Goal: Information Seeking & Learning: Learn about a topic

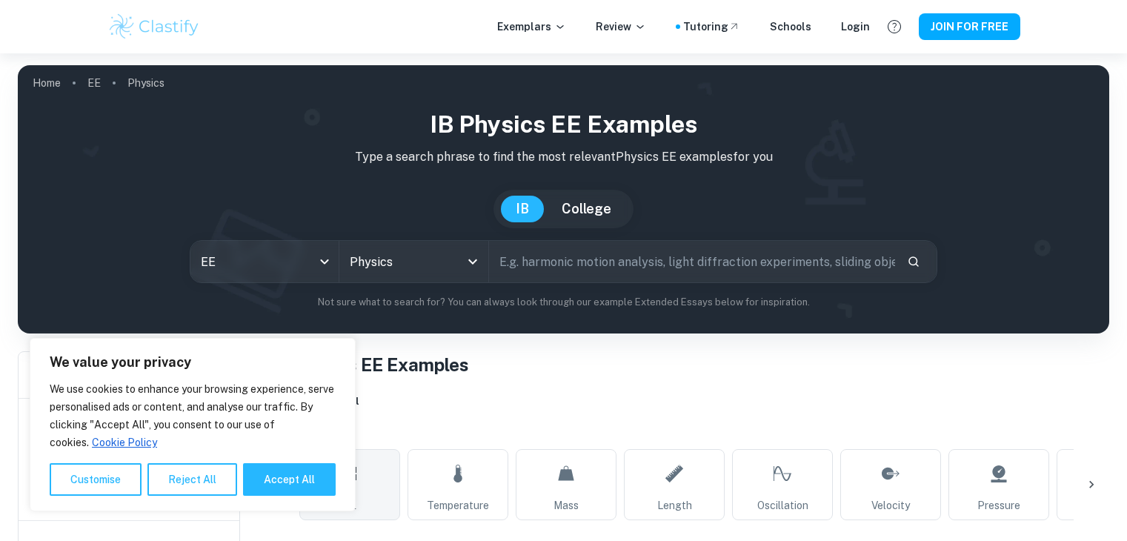
scroll to position [254, 0]
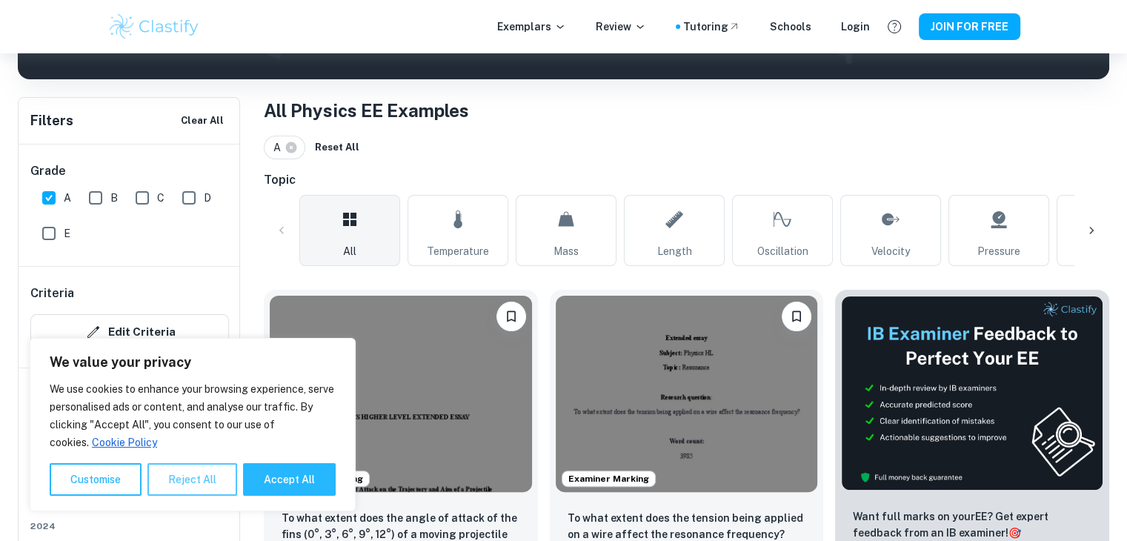
click at [178, 487] on button "Reject All" at bounding box center [192, 479] width 90 height 33
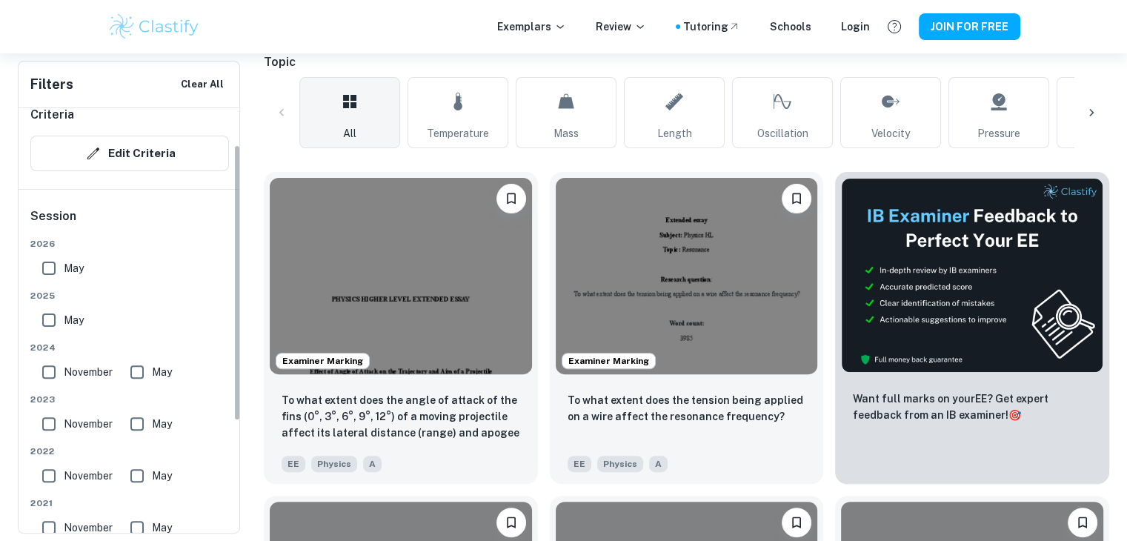
scroll to position [0, 0]
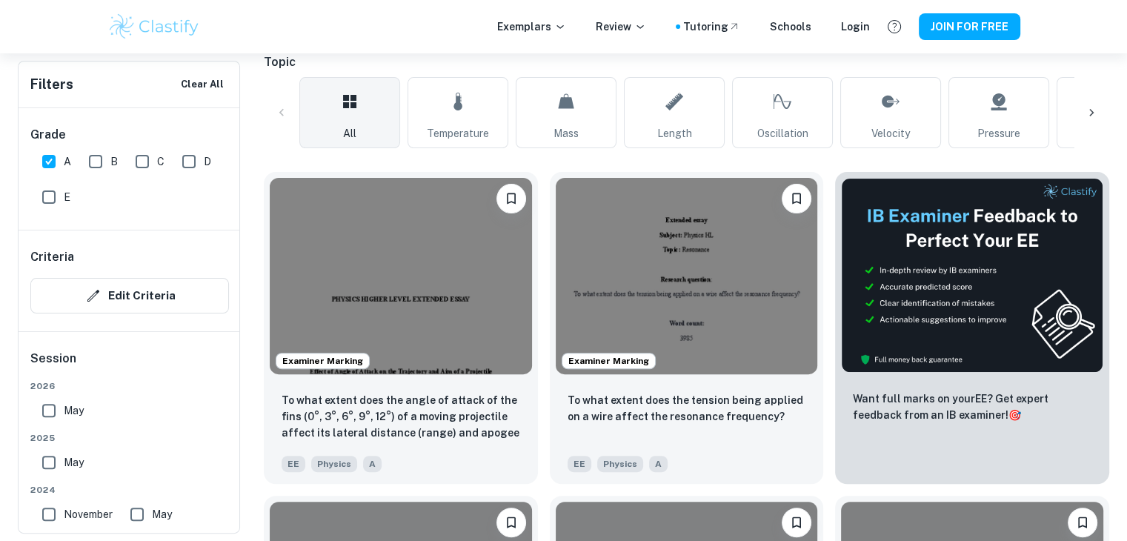
click at [59, 419] on input "May" at bounding box center [49, 411] width 30 height 30
checkbox input "true"
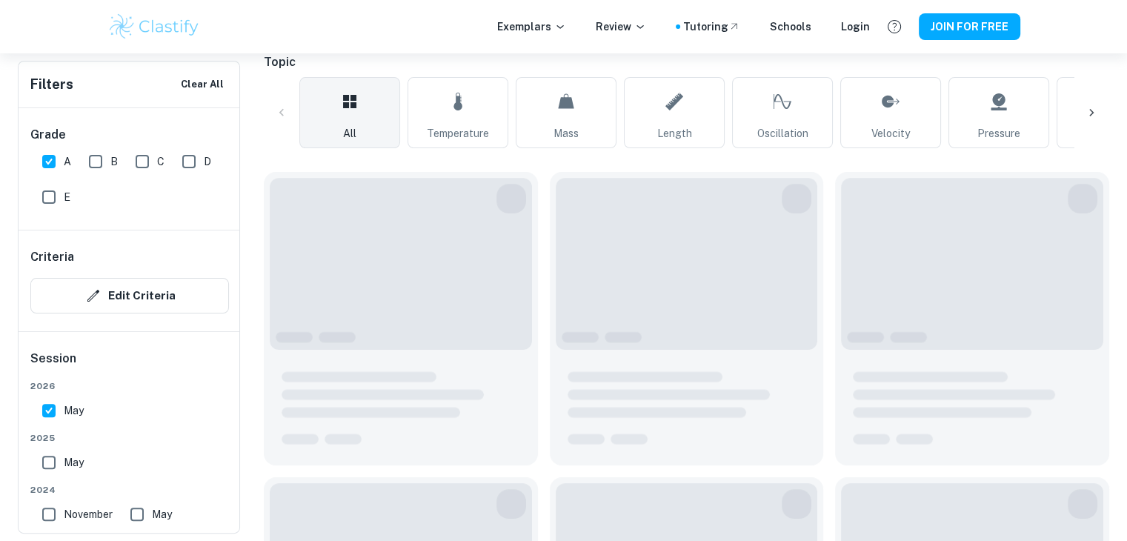
scroll to position [283, 0]
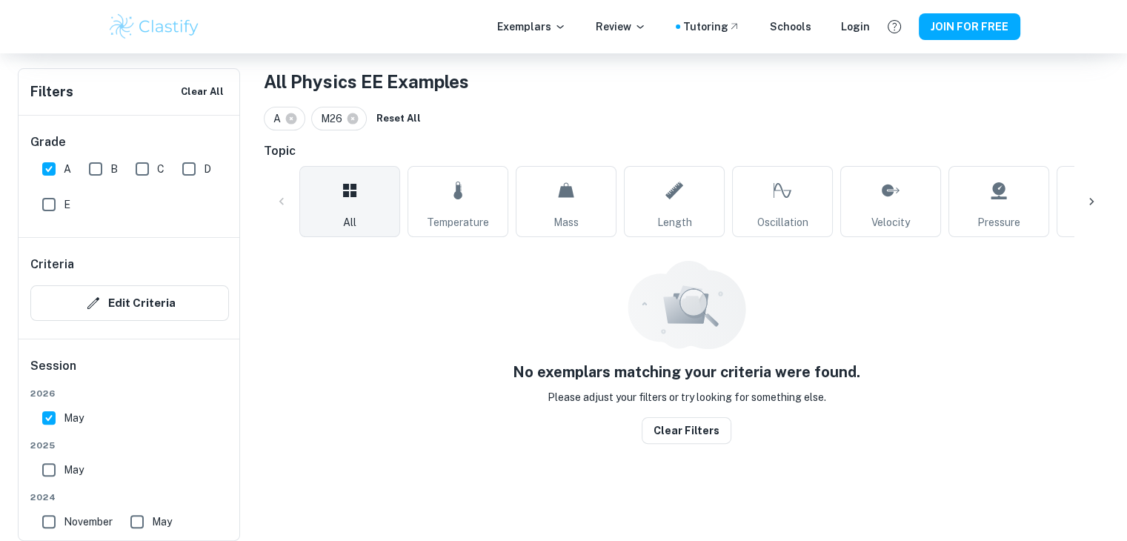
click at [50, 480] on input "May" at bounding box center [49, 470] width 30 height 30
checkbox input "true"
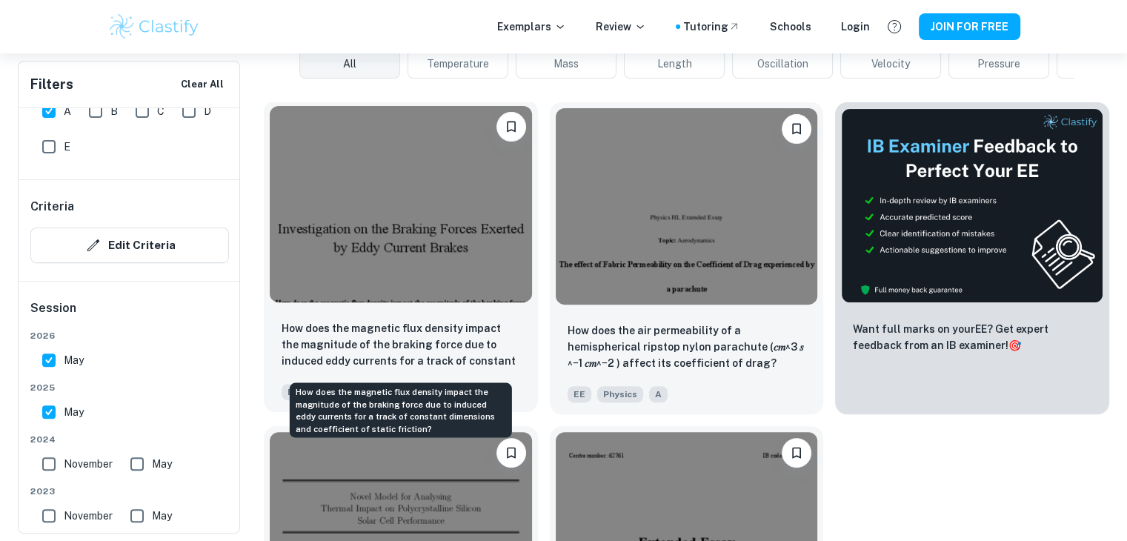
scroll to position [442, 0]
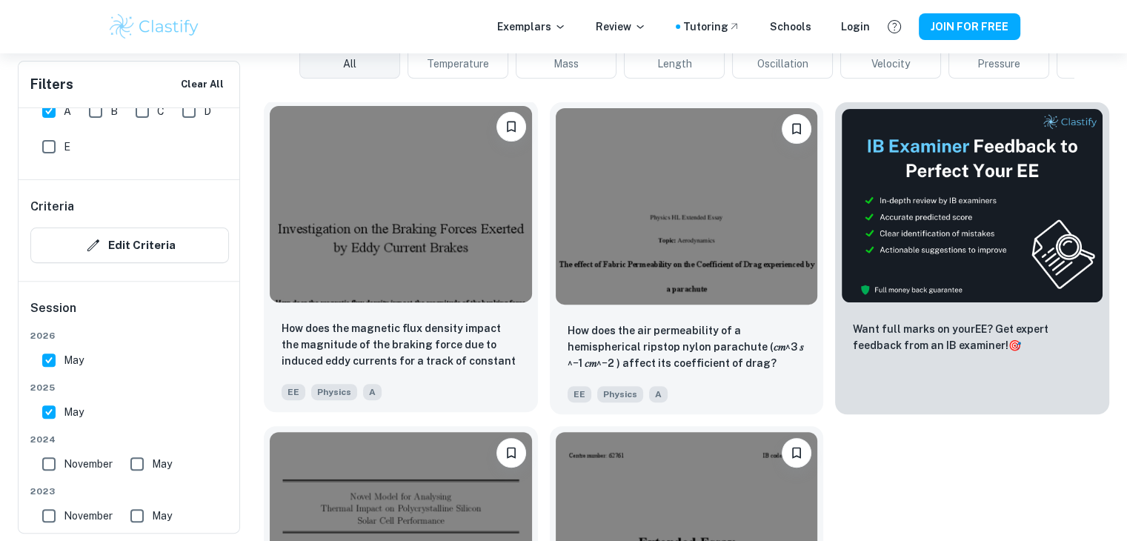
click at [394, 276] on img at bounding box center [401, 204] width 262 height 196
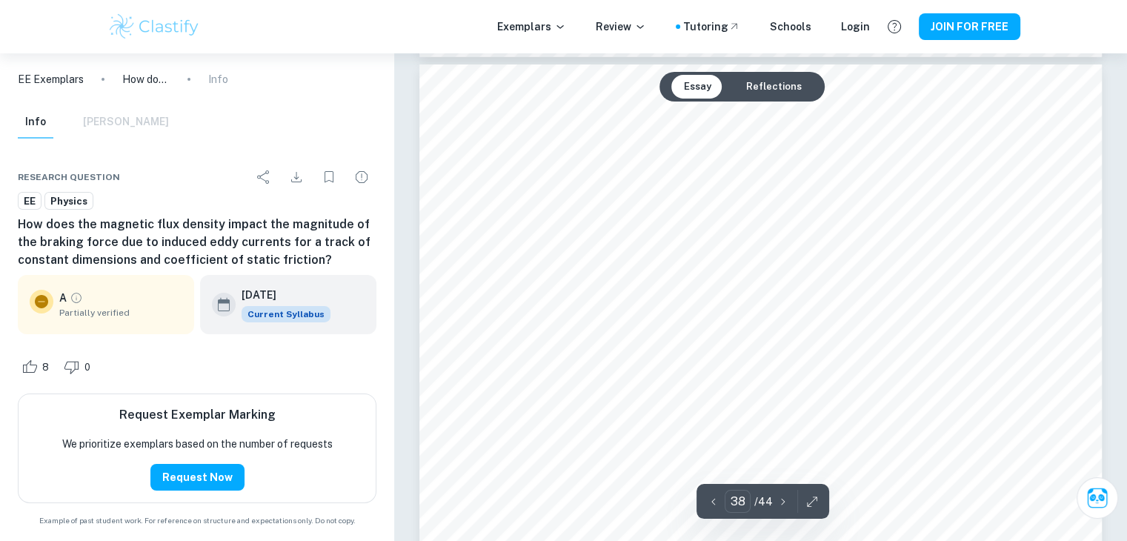
scroll to position [33280, 0]
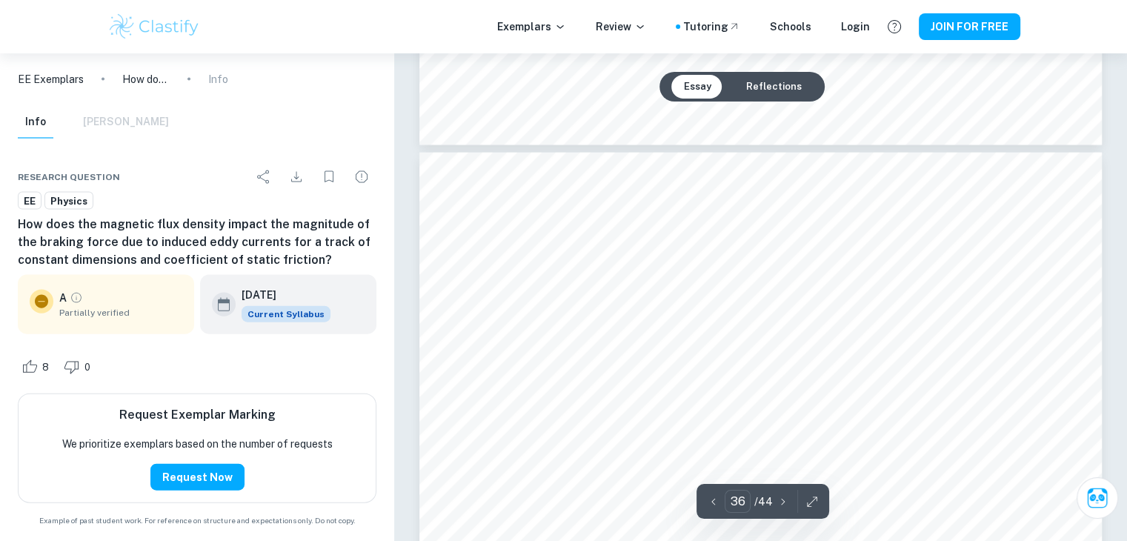
type input "35"
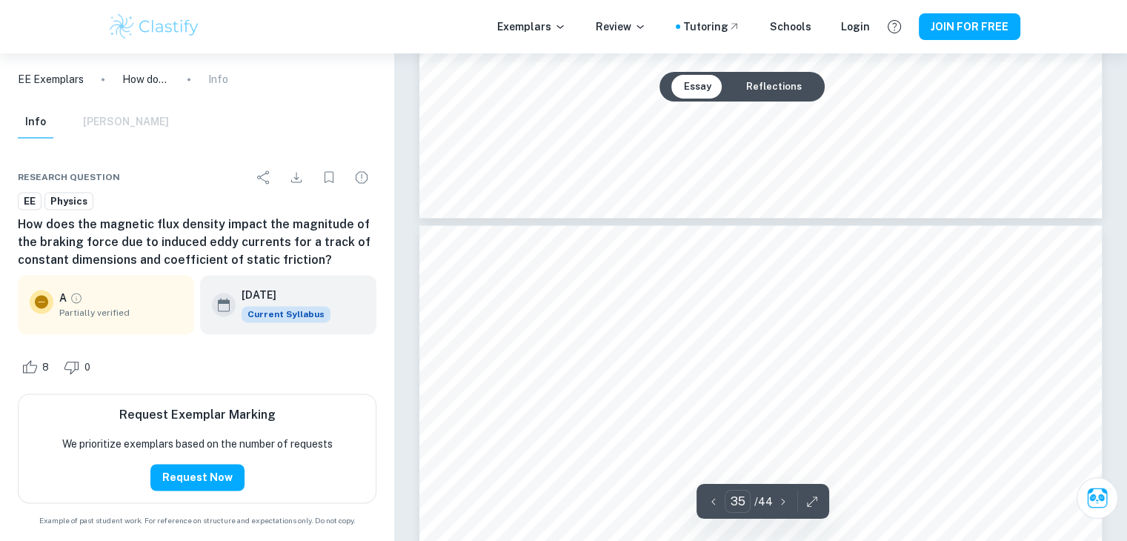
scroll to position [30537, 0]
